Goal: Find specific page/section: Find specific page/section

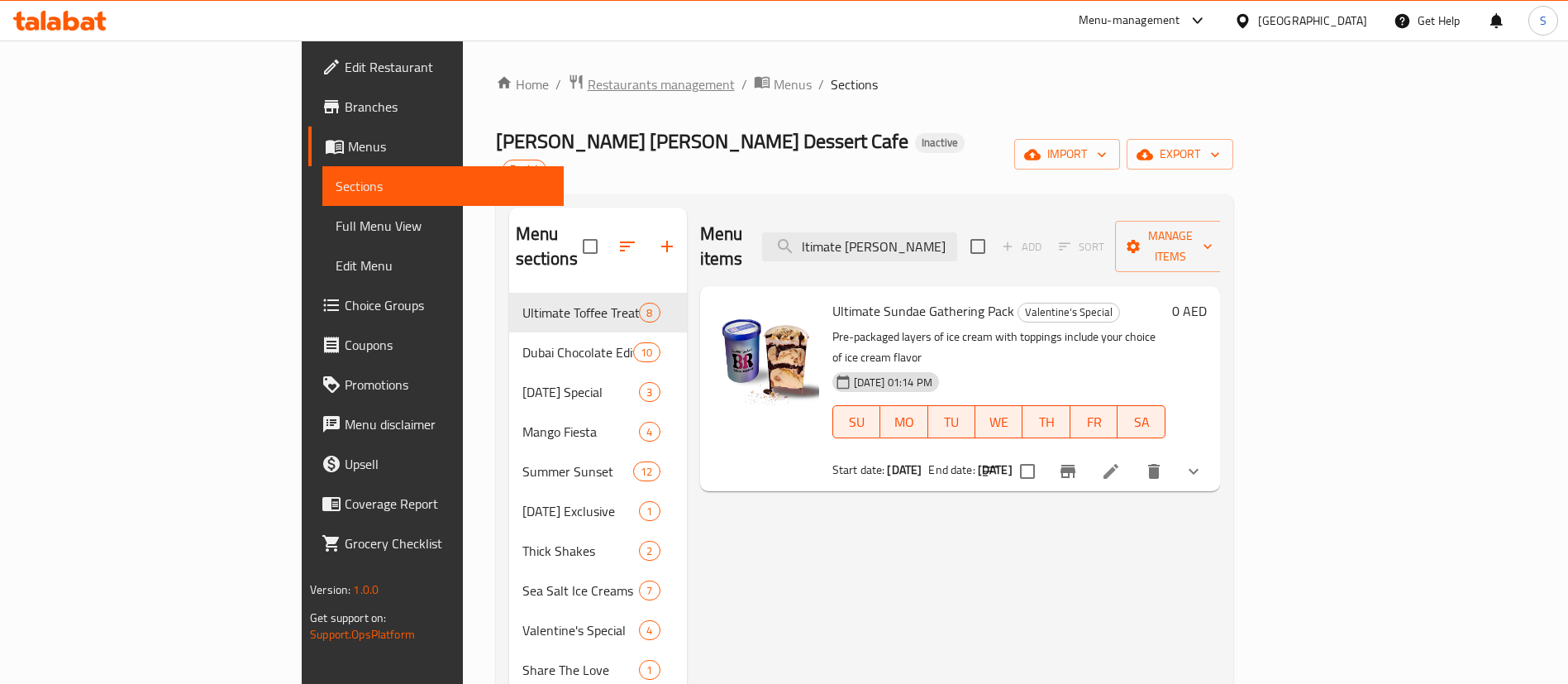
drag, startPoint x: 0, startPoint y: 0, endPoint x: 442, endPoint y: 84, distance: 449.9
click at [588, 84] on span "Restaurants management" at bounding box center [661, 84] width 147 height 20
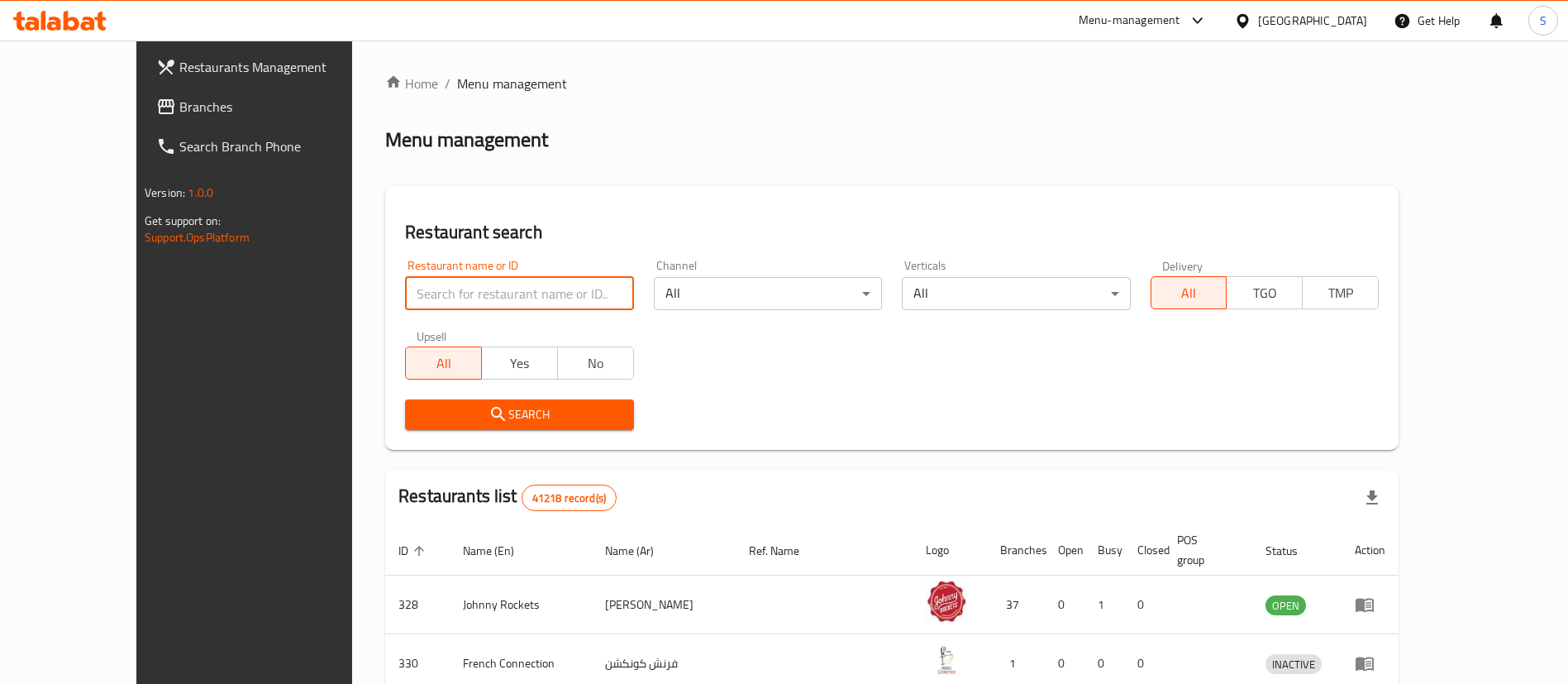
click at [405, 285] on input "search" at bounding box center [519, 294] width 228 height 33
paste input "Cinnalab"
type input "Cinnalab"
click button "Search" at bounding box center [519, 414] width 228 height 31
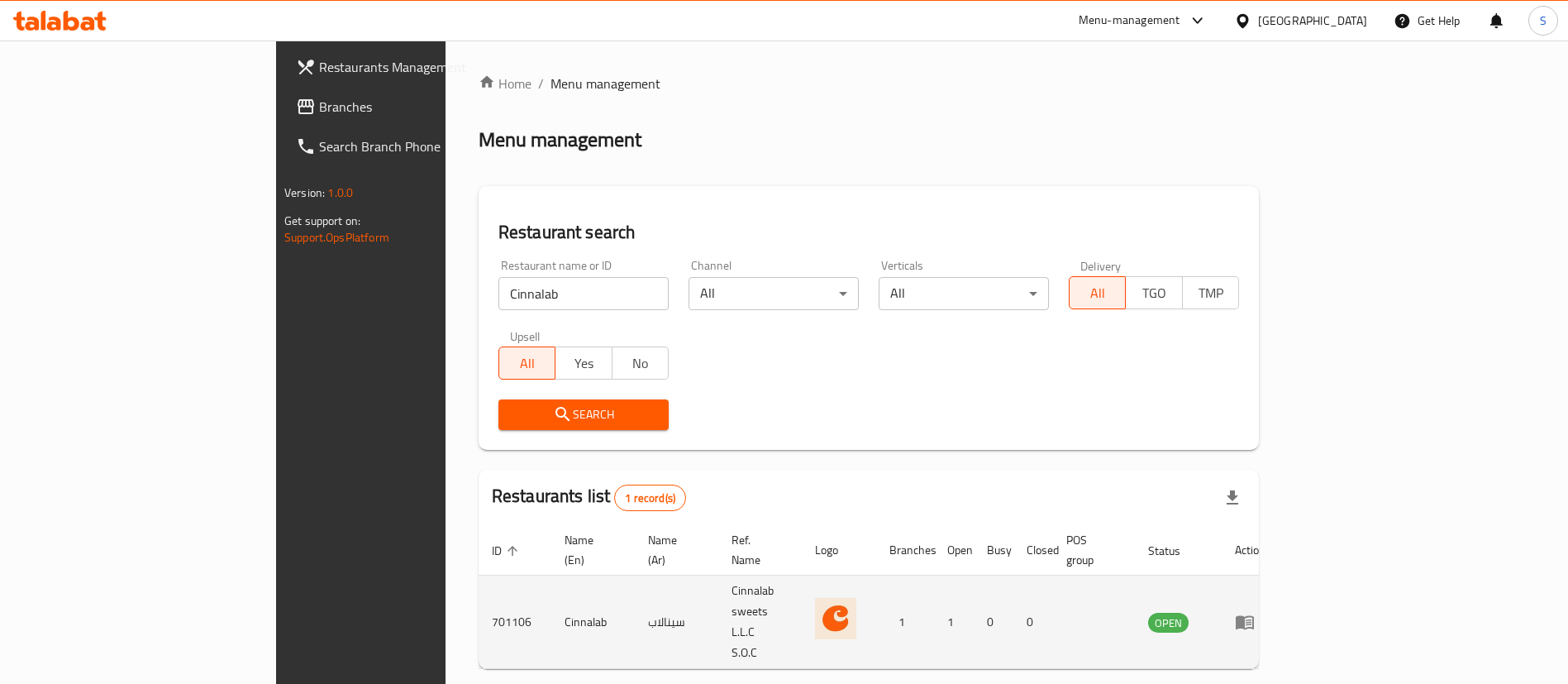
click at [551, 586] on td "Cinnalab" at bounding box center [593, 622] width 84 height 93
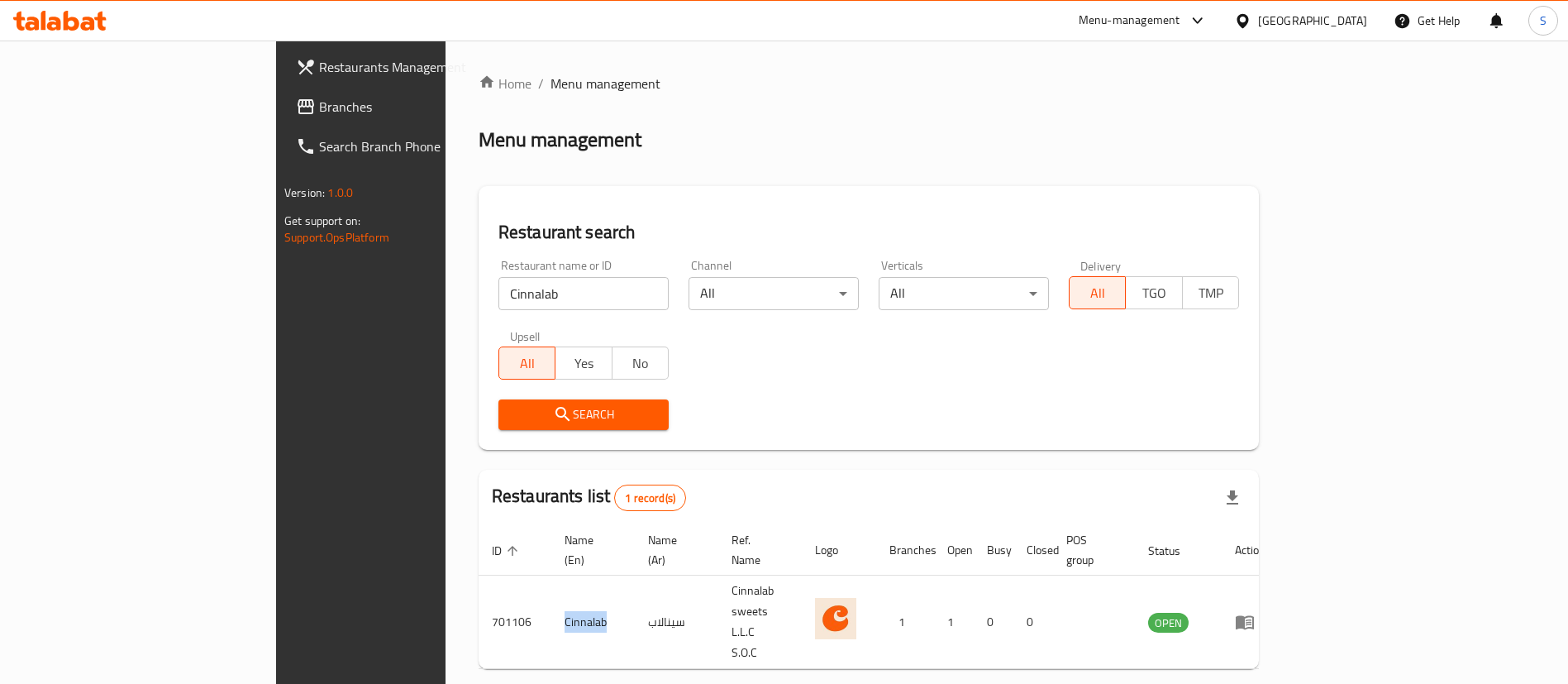
copy td "Cinnalab"
